Goal: Feedback & Contribution: Contribute content

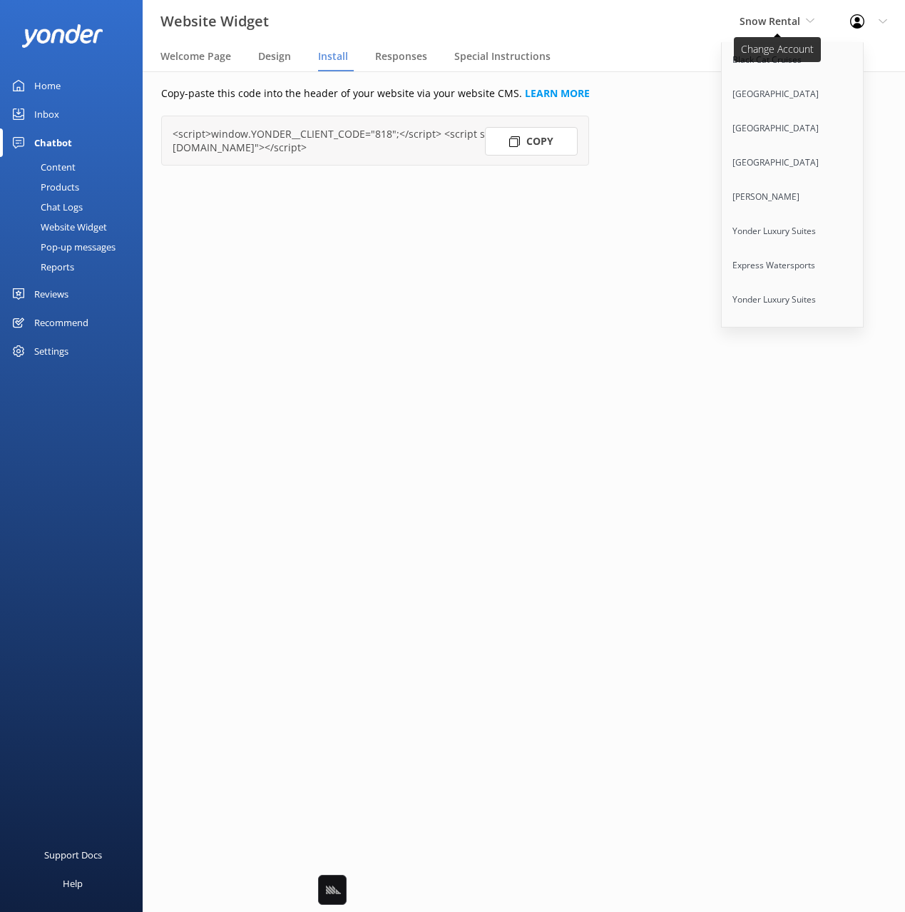
scroll to position [9085, 0]
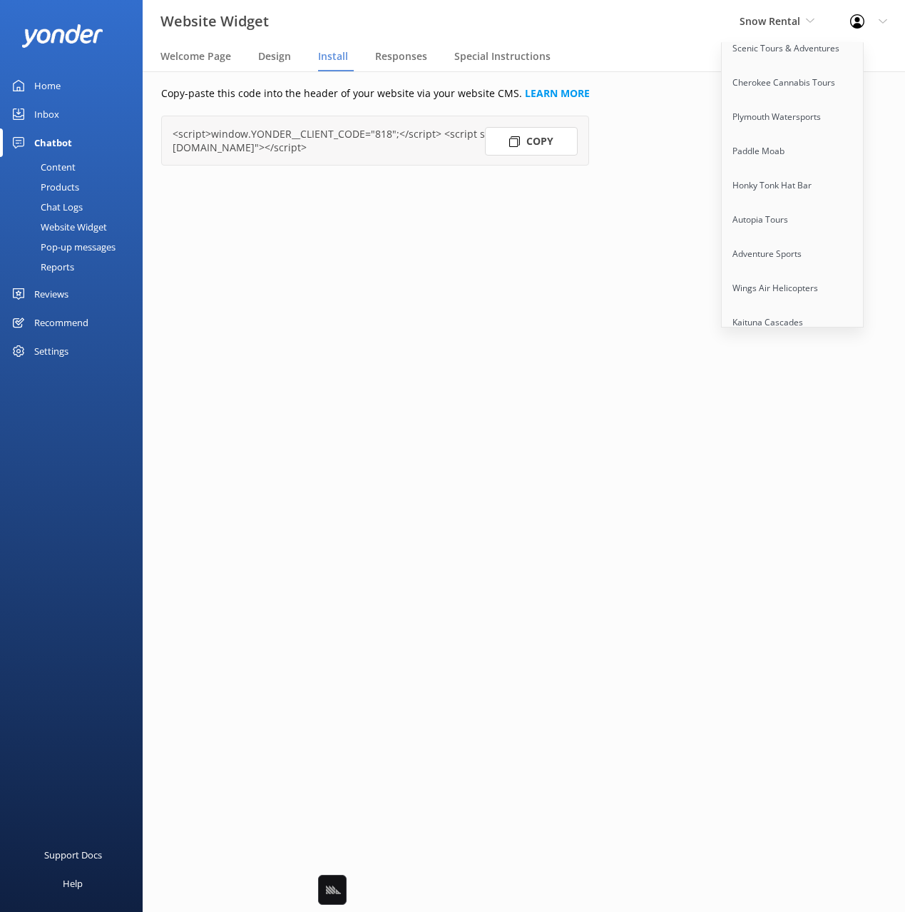
click at [790, 442] on link "[GEOGRAPHIC_DATA]" at bounding box center [793, 459] width 143 height 34
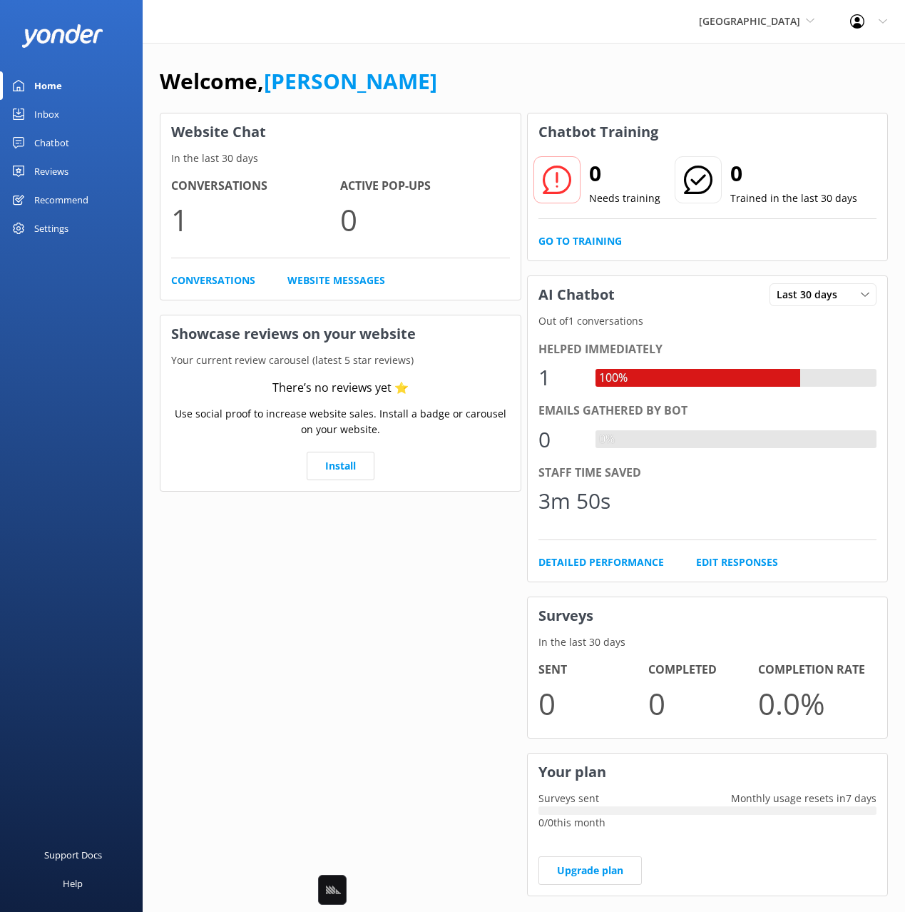
click at [360, 88] on div "Welcome, [PERSON_NAME]" at bounding box center [524, 88] width 728 height 49
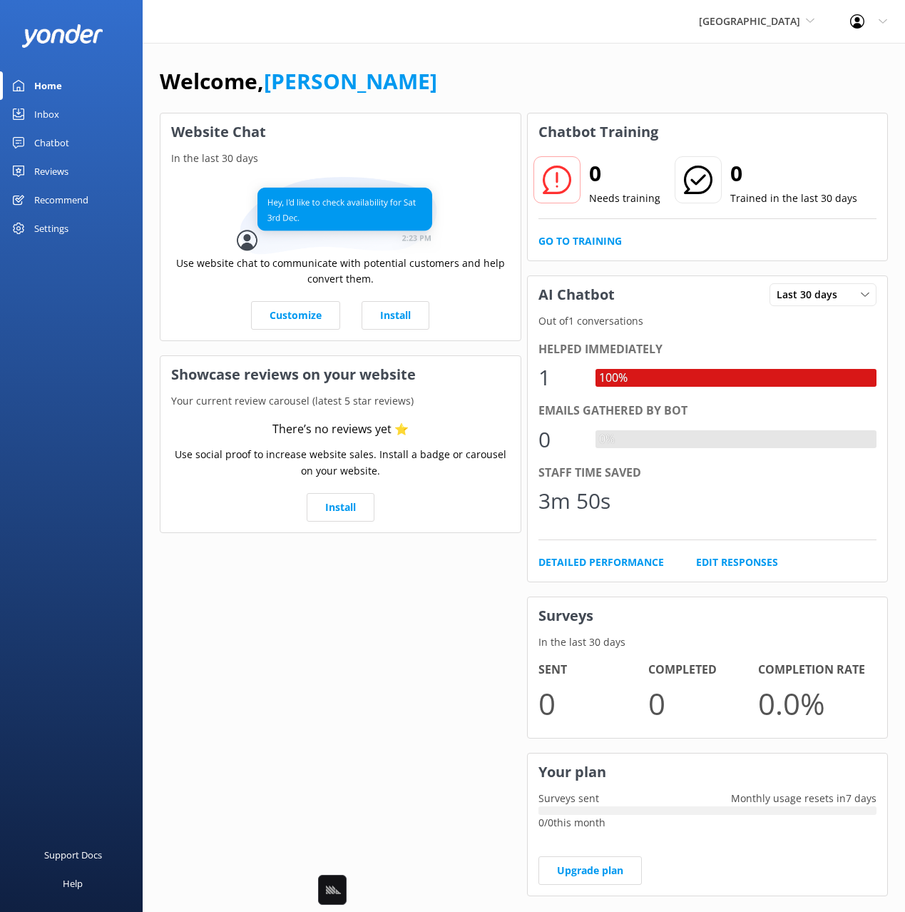
click at [55, 141] on div "Chatbot" at bounding box center [51, 142] width 35 height 29
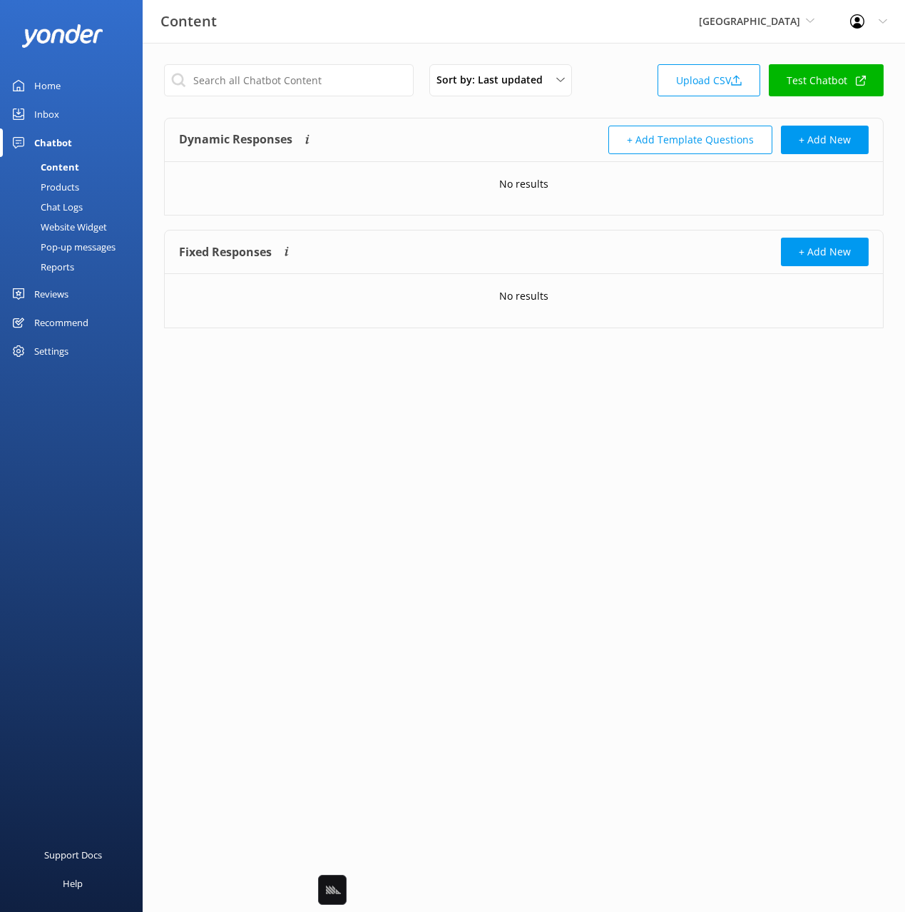
drag, startPoint x: 580, startPoint y: 118, endPoint x: 588, endPoint y: 118, distance: 7.8
click at [581, 118] on div "Dynamic Responses Dynamic responses rely on the Large Language Model to create …" at bounding box center [524, 140] width 718 height 44
click at [847, 141] on button "+ Add New" at bounding box center [825, 140] width 88 height 29
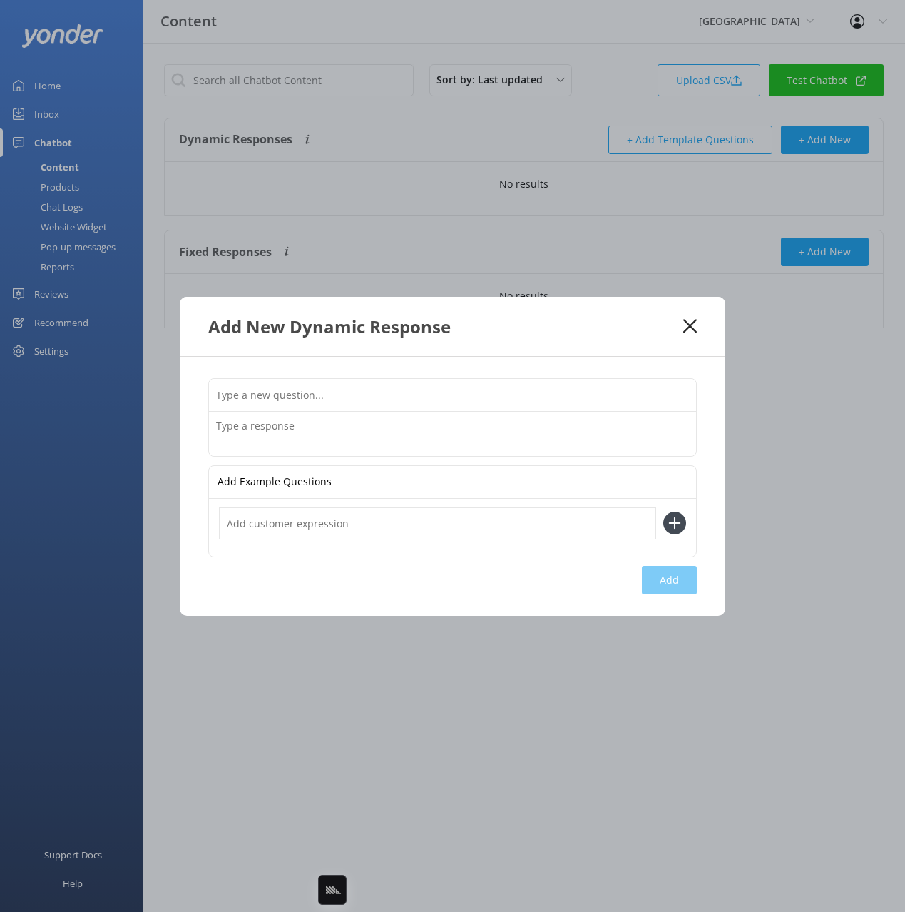
click at [536, 392] on input "text" at bounding box center [452, 395] width 487 height 32
paste input "What are your contact details"
type input "What are your contact details"
drag, startPoint x: 412, startPoint y: 434, endPoint x: 430, endPoint y: 442, distance: 20.1
click at [412, 434] on textarea at bounding box center [452, 434] width 487 height 44
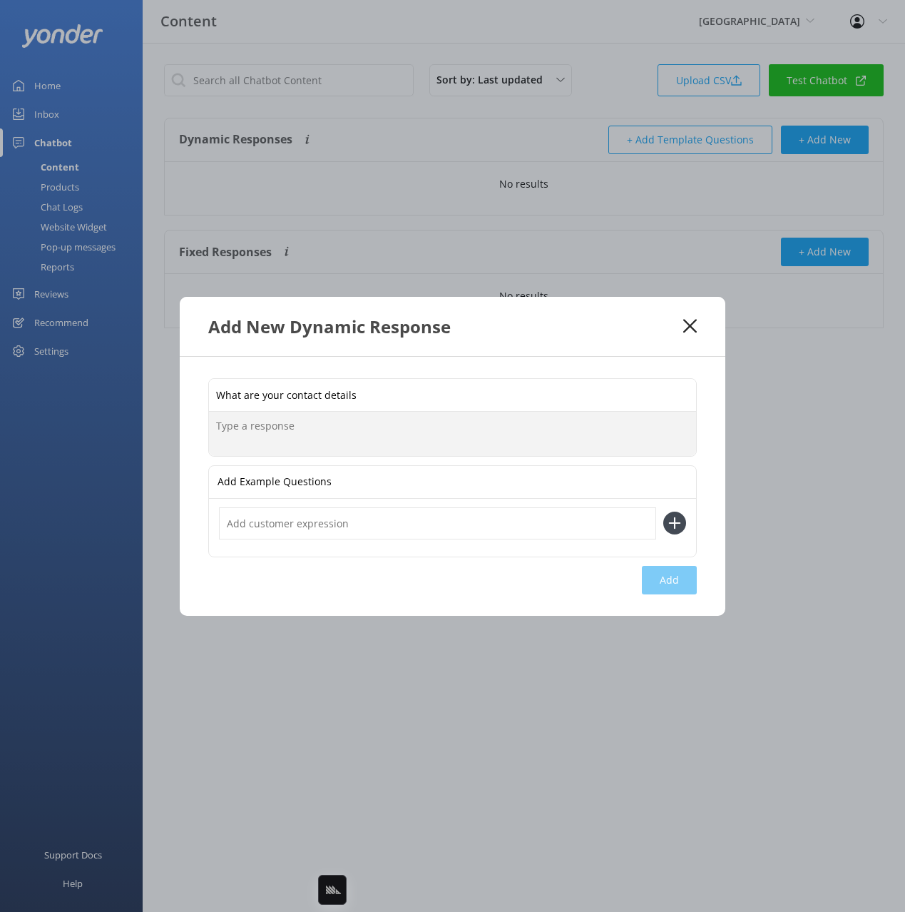
paste textarea ""Here are the best ways to reach us: •General Inquiries: 970-385-2100 ext. 0 or…"
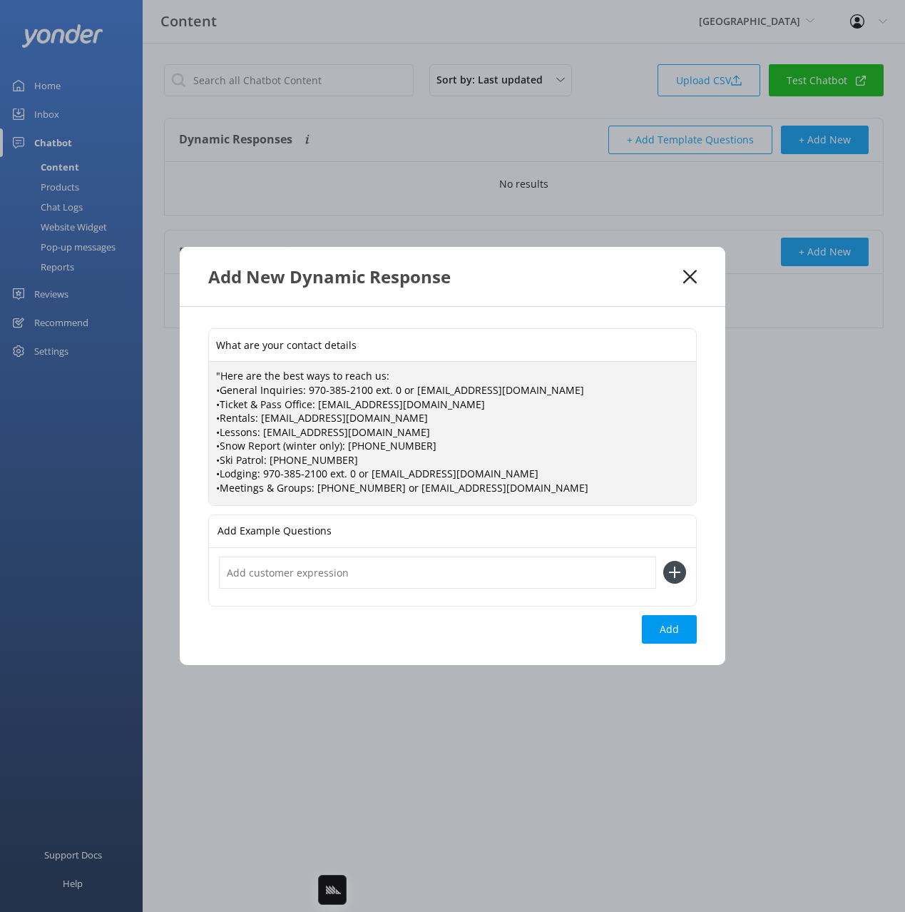
drag, startPoint x: 210, startPoint y: 375, endPoint x: 191, endPoint y: 375, distance: 18.6
click at [191, 375] on div "What are your contact details "Here are the best ways to reach us: •General Inq…" at bounding box center [453, 485] width 546 height 357
click at [547, 498] on textarea "Here are the best ways to reach us: •General Inquiries: 970-385-2100 ext. 0 or …" at bounding box center [452, 433] width 487 height 143
type textarea "Here are the best ways to reach us: •General Inquiries: 970-385-2100 ext. 0 or …"
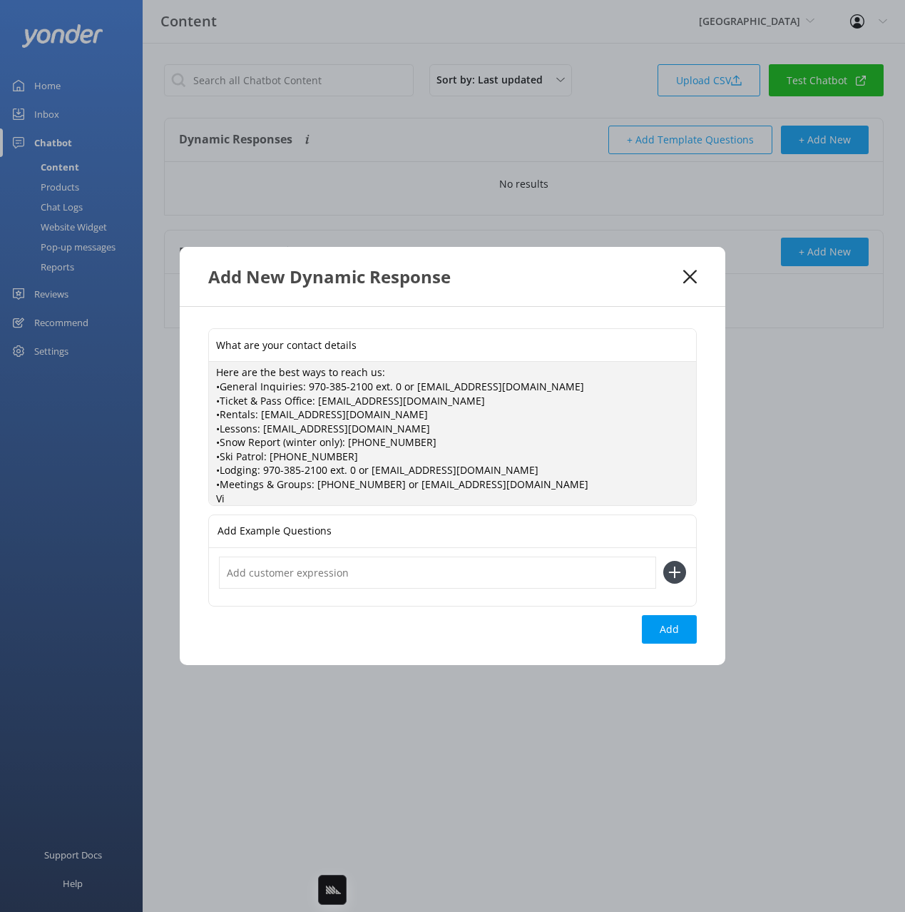
scroll to position [0, 0]
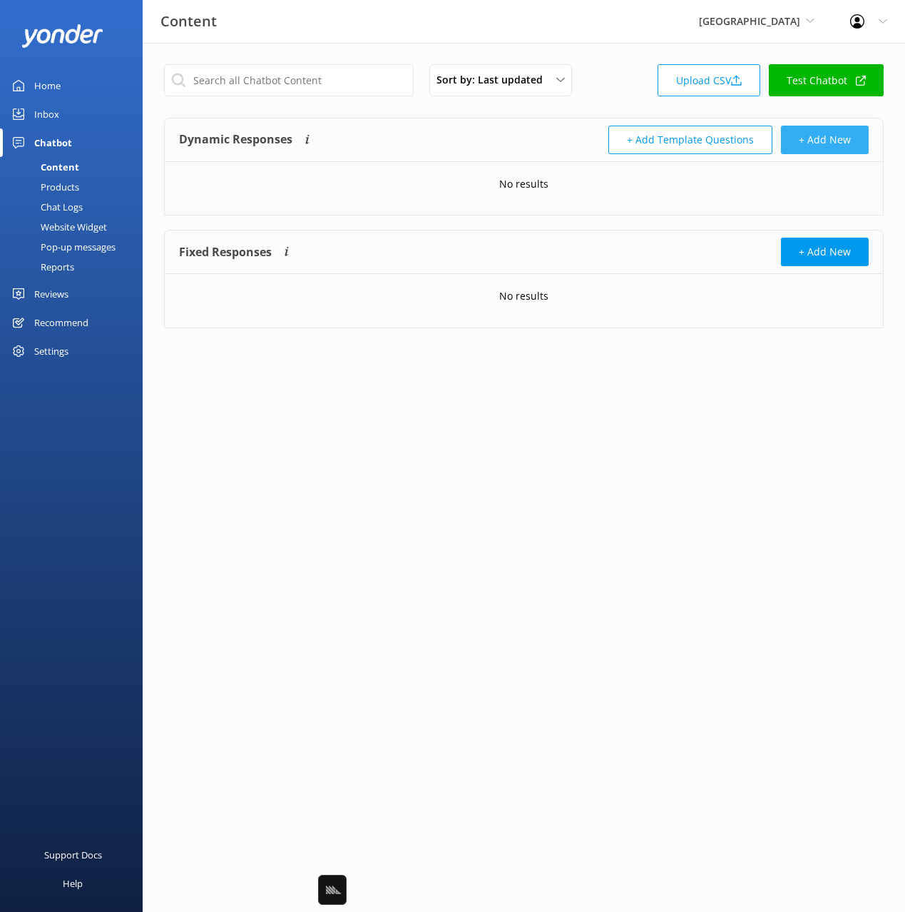
click at [815, 150] on button "+ Add New" at bounding box center [825, 140] width 88 height 29
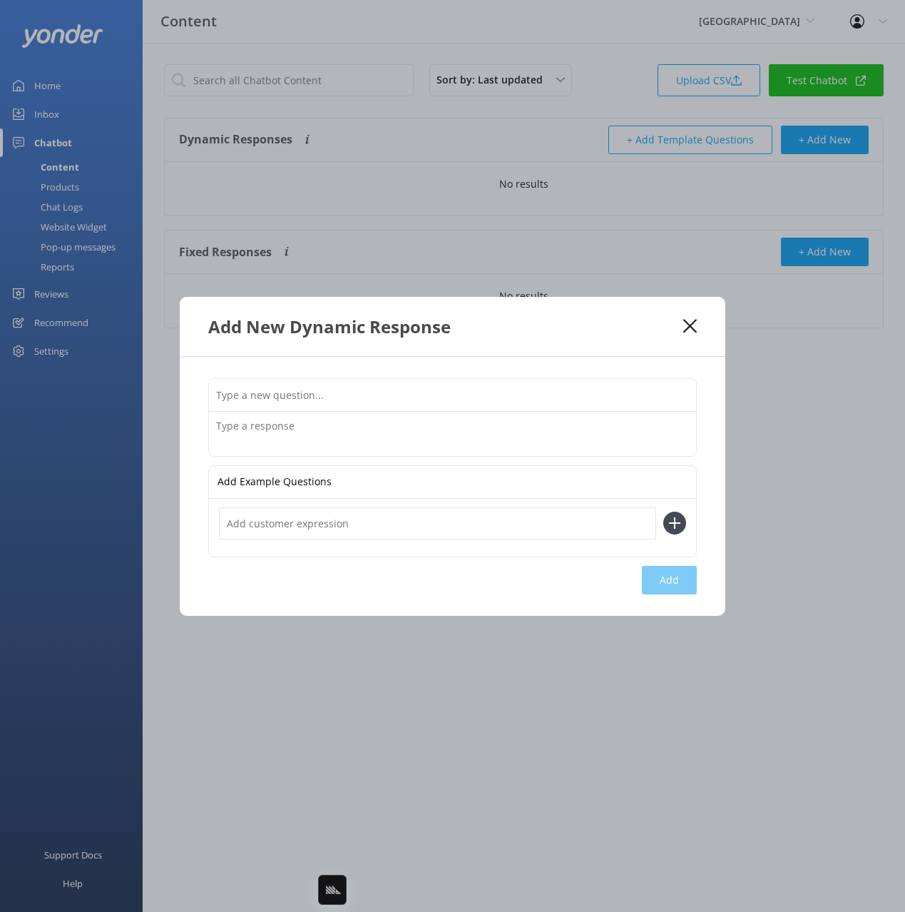
drag, startPoint x: 464, startPoint y: 441, endPoint x: 472, endPoint y: 442, distance: 8.7
click at [464, 441] on textarea at bounding box center [452, 434] width 487 height 44
paste textarea ""Here are the best ways to reach us: •General Inquiries: 970-385-2100 ext. 0 or…"
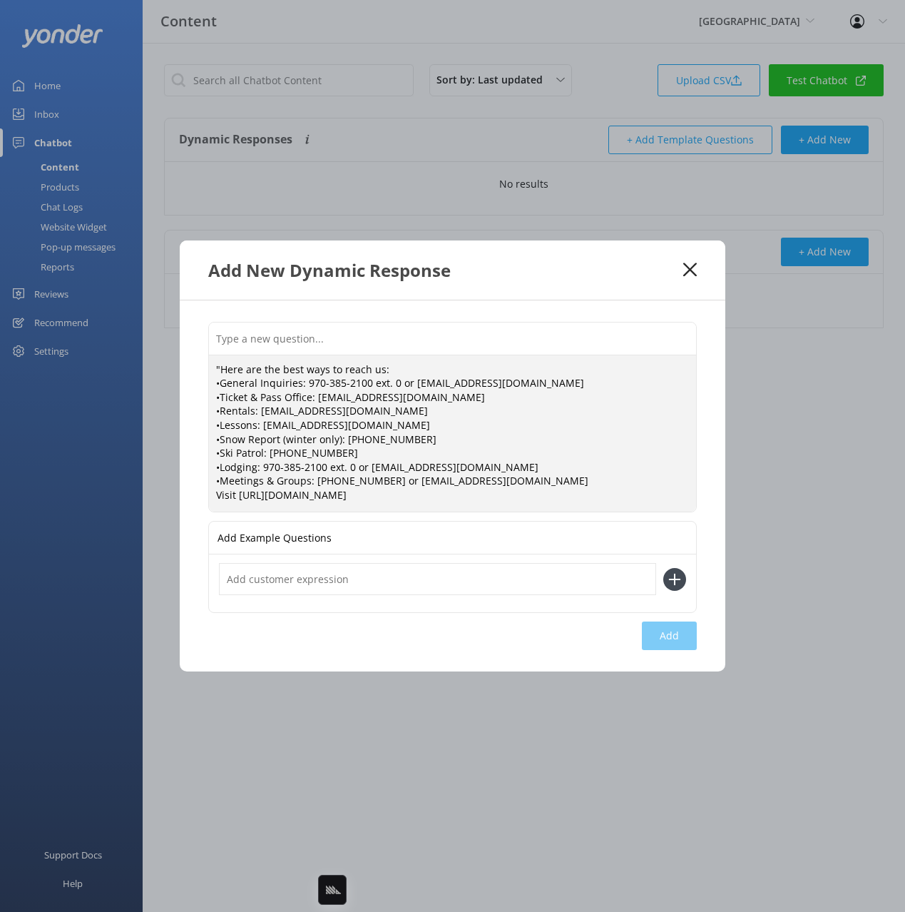
drag, startPoint x: 215, startPoint y: 367, endPoint x: 200, endPoint y: 370, distance: 15.2
click at [200, 370] on div ""Here are the best ways to reach us: •General Inquiries: 970-385-2100 ext. 0 or…" at bounding box center [453, 486] width 546 height 372
type textarea "Here are the best ways to reach us: •General Inquiries: 970-385-2100 ext. 0 or …"
click at [576, 322] on div "Here are the best ways to reach us: •General Inquiries: 970-385-2100 ext. 0 or …" at bounding box center [453, 486] width 546 height 372
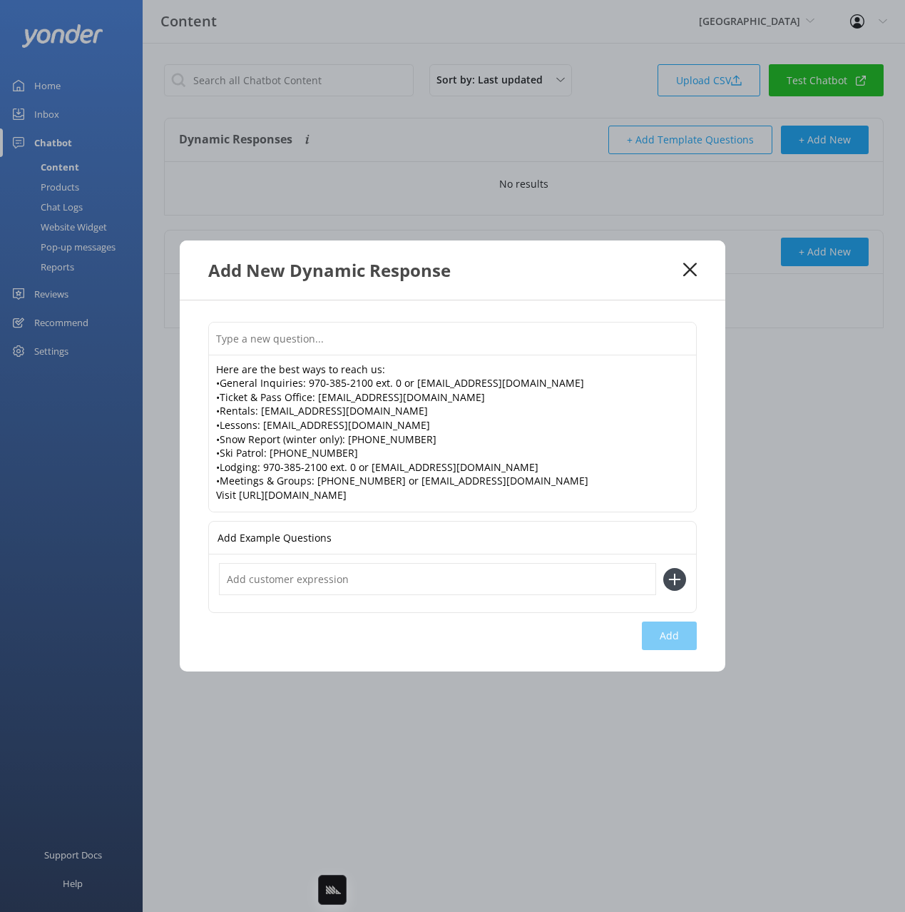
click at [561, 332] on input "text" at bounding box center [452, 338] width 487 height 32
paste input "What are your contact details"
type input "What are your contact details"
click at [677, 638] on button "Add" at bounding box center [669, 635] width 55 height 29
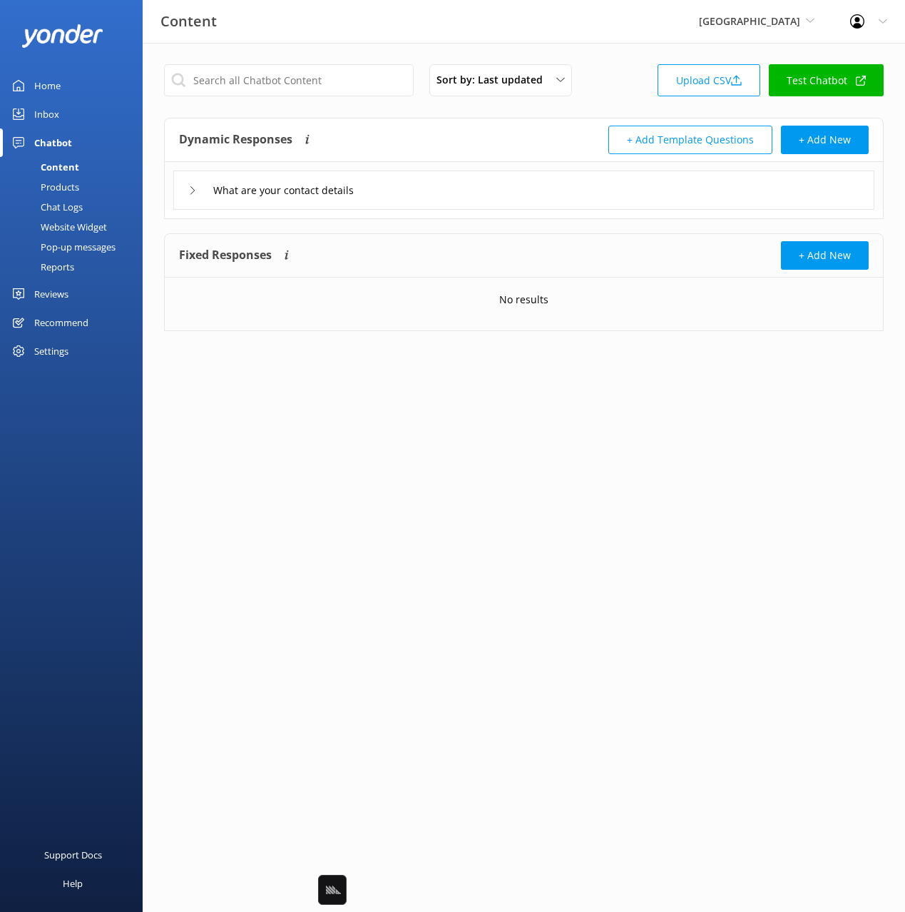
click at [812, 84] on link "Test Chatbot" at bounding box center [826, 80] width 115 height 32
drag, startPoint x: 571, startPoint y: 410, endPoint x: 564, endPoint y: 399, distance: 12.9
click at [571, 410] on html "Content Purgatory Resort Black Cat Cruises Banff Airporter International Antarc…" at bounding box center [452, 456] width 905 height 912
click at [399, 141] on div "Dynamic Responses Dynamic responses rely on the Large Language Model to create …" at bounding box center [351, 140] width 345 height 29
click at [457, 189] on div "What are your contact details" at bounding box center [523, 189] width 701 height 39
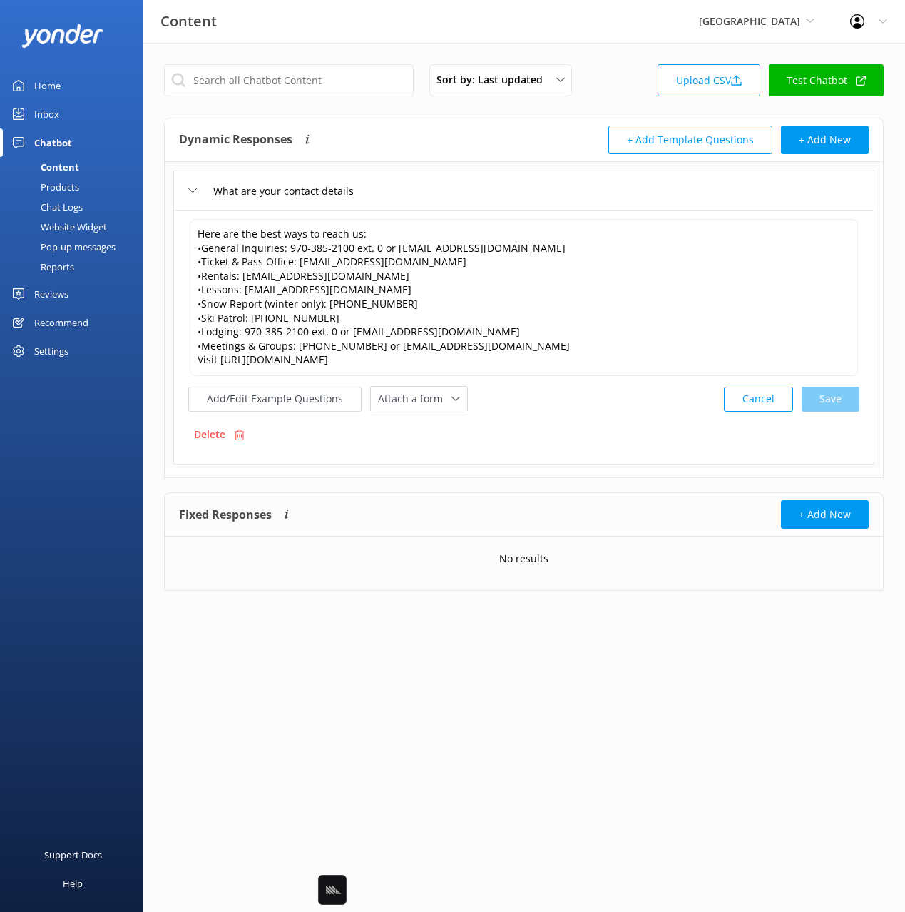
click at [829, 89] on link "Test Chatbot" at bounding box center [826, 80] width 115 height 32
drag, startPoint x: 631, startPoint y: 439, endPoint x: 396, endPoint y: 437, distance: 234.7
click at [615, 438] on div "Delete" at bounding box center [523, 434] width 671 height 27
click at [240, 440] on div "Delete" at bounding box center [219, 434] width 62 height 27
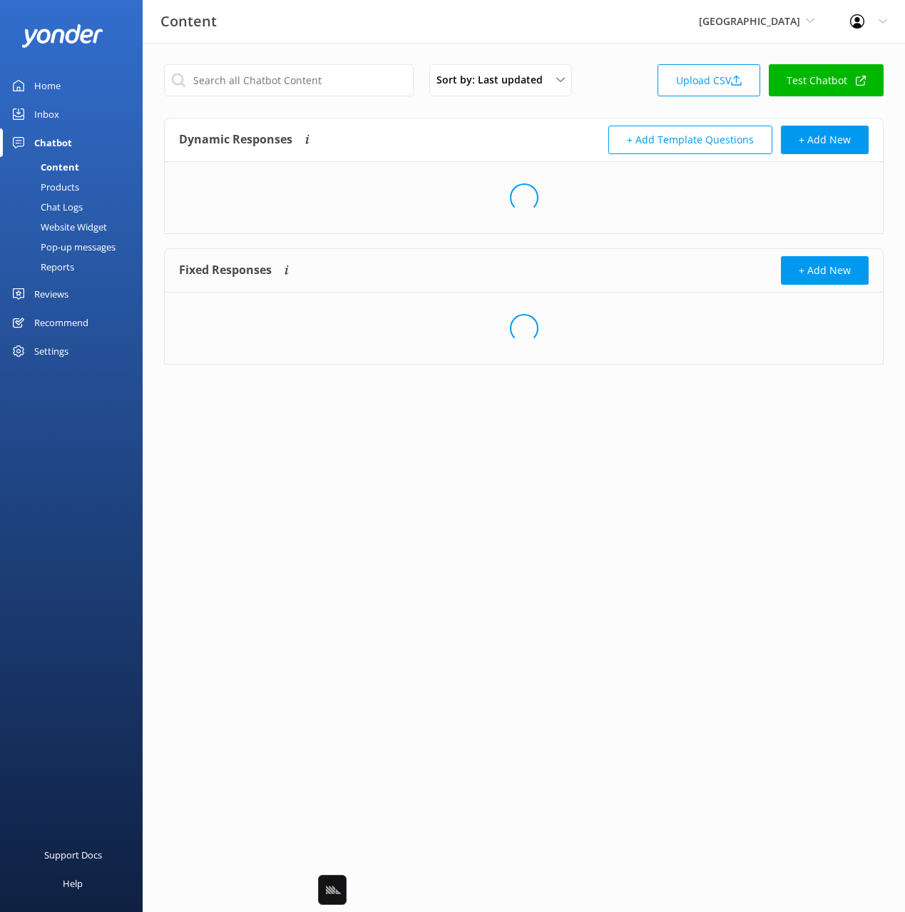
click at [623, 82] on div "Sort by: Last updated Title Last updated Upload CSV Test Chatbot" at bounding box center [524, 84] width 720 height 41
